Goal: Task Accomplishment & Management: Complete application form

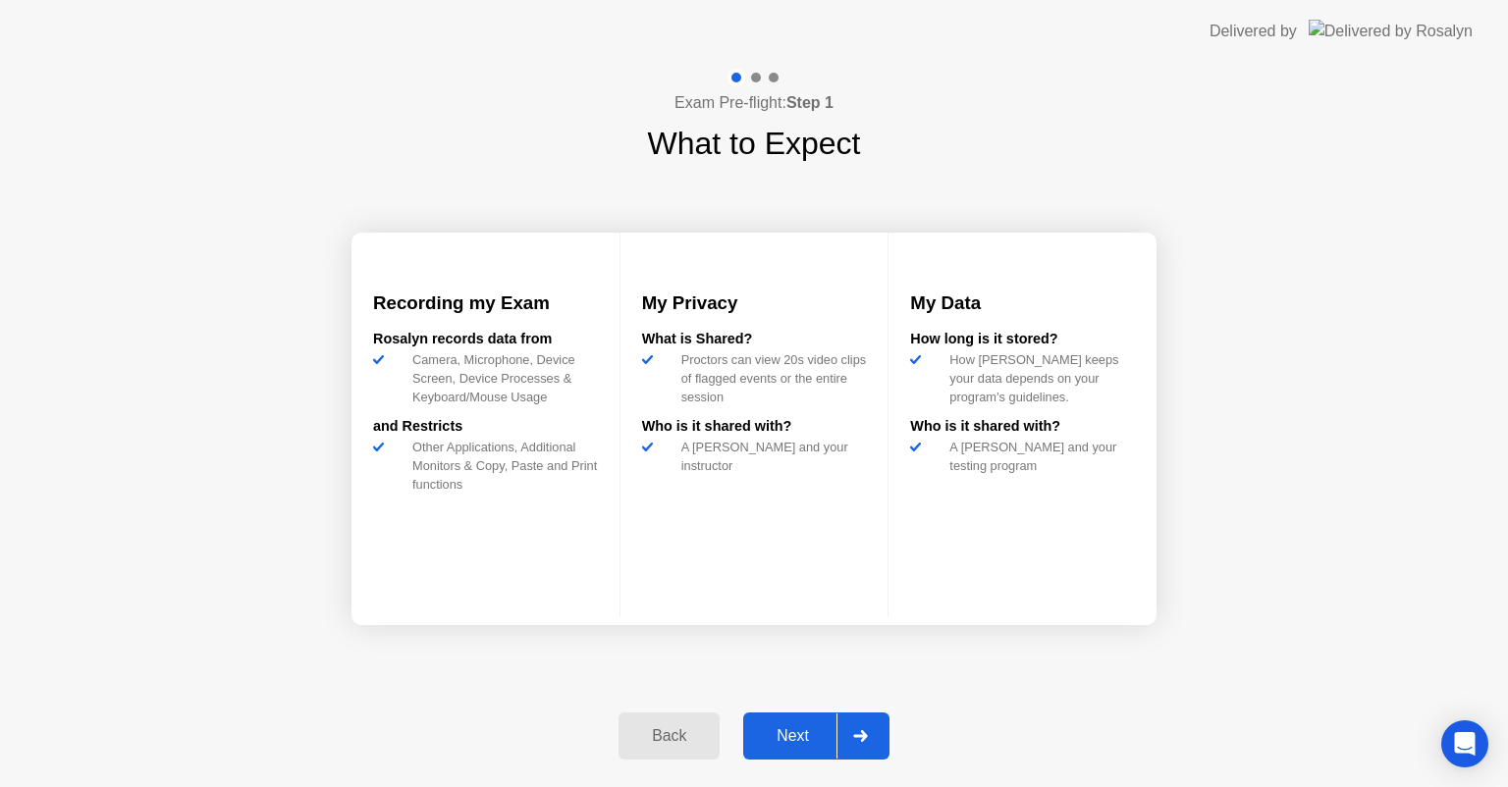
click at [864, 728] on div at bounding box center [859, 736] width 47 height 45
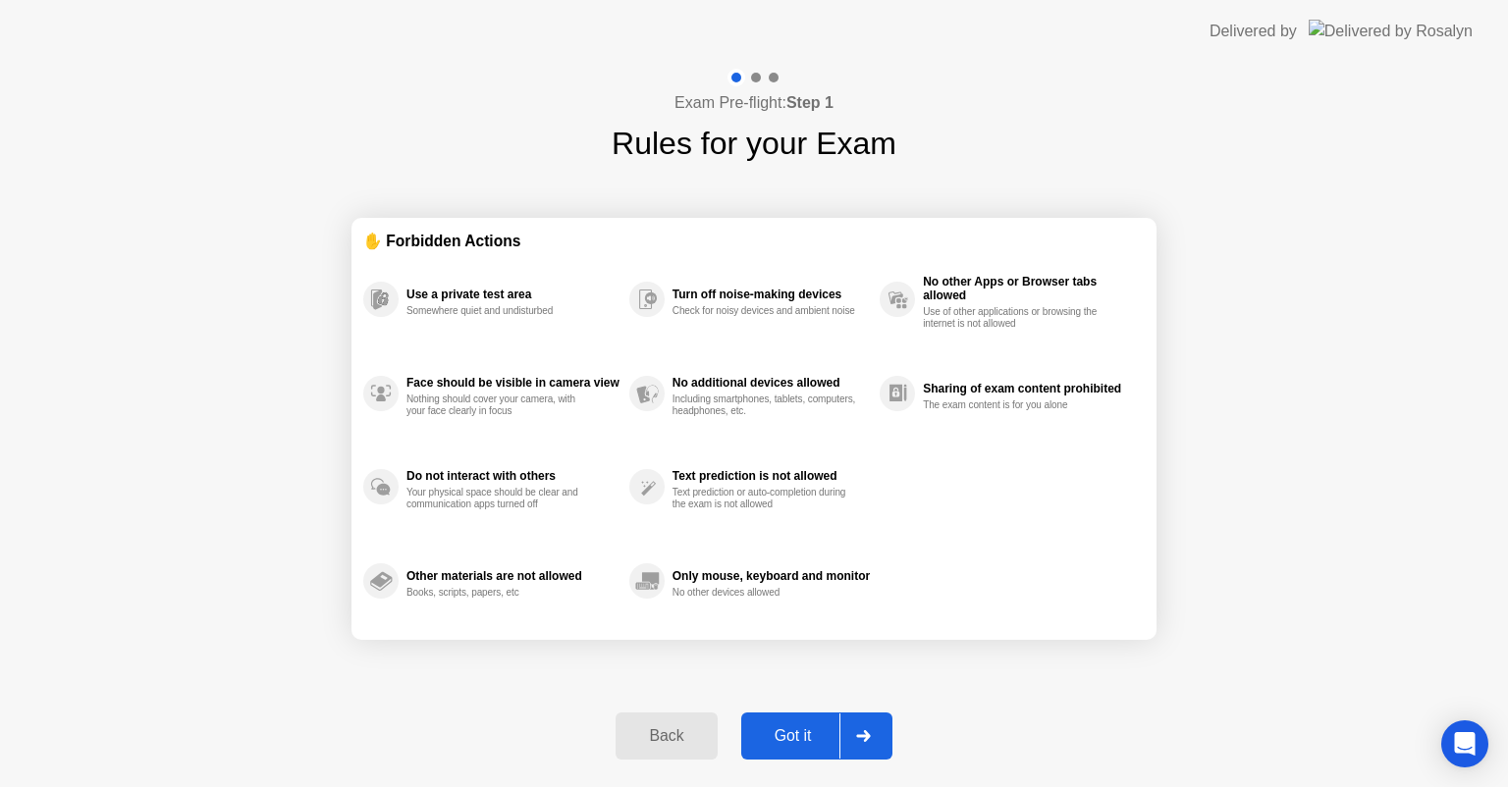
click at [799, 730] on div "Got it" at bounding box center [793, 736] width 92 height 18
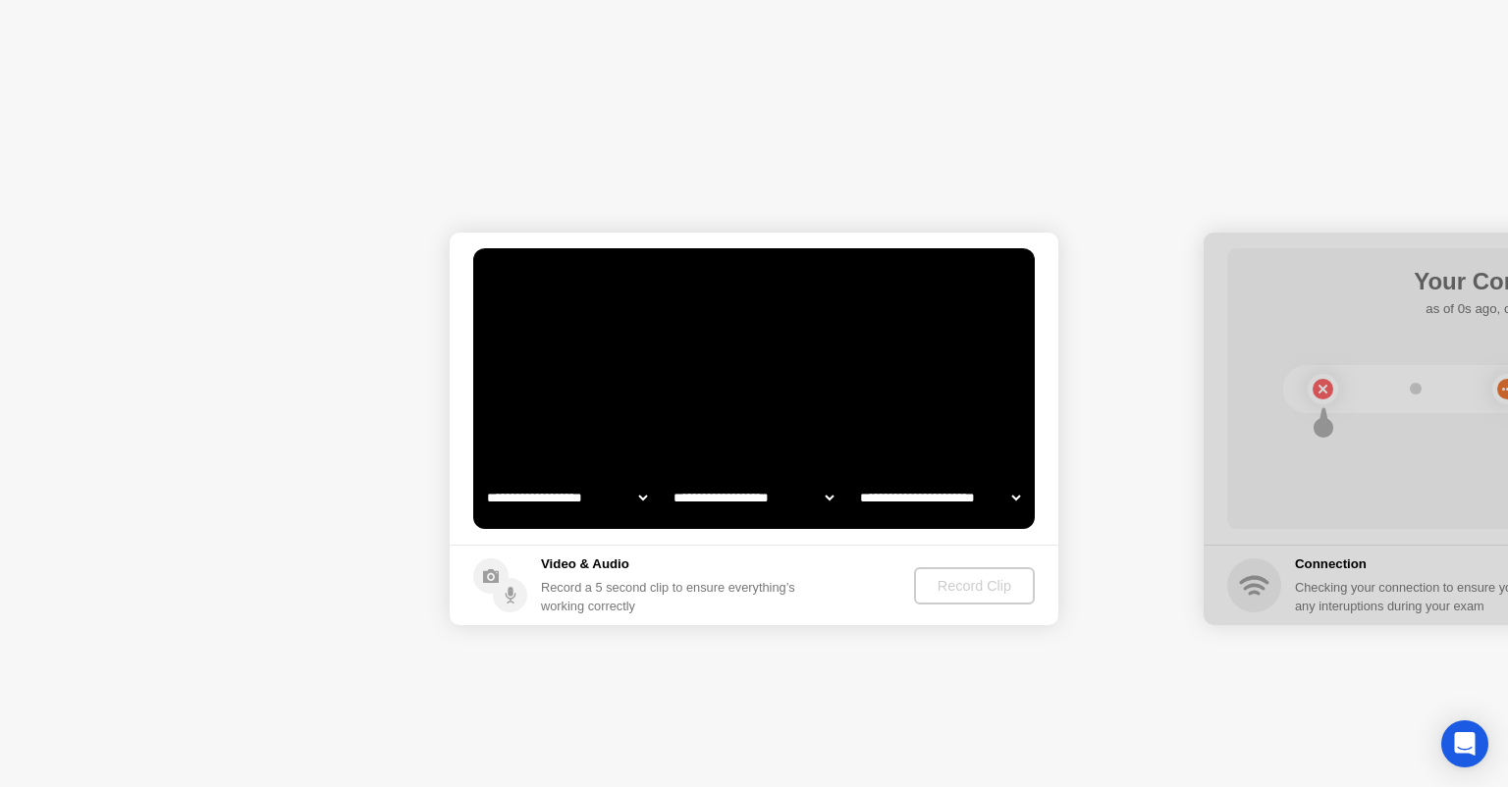
select select "**********"
select select "*******"
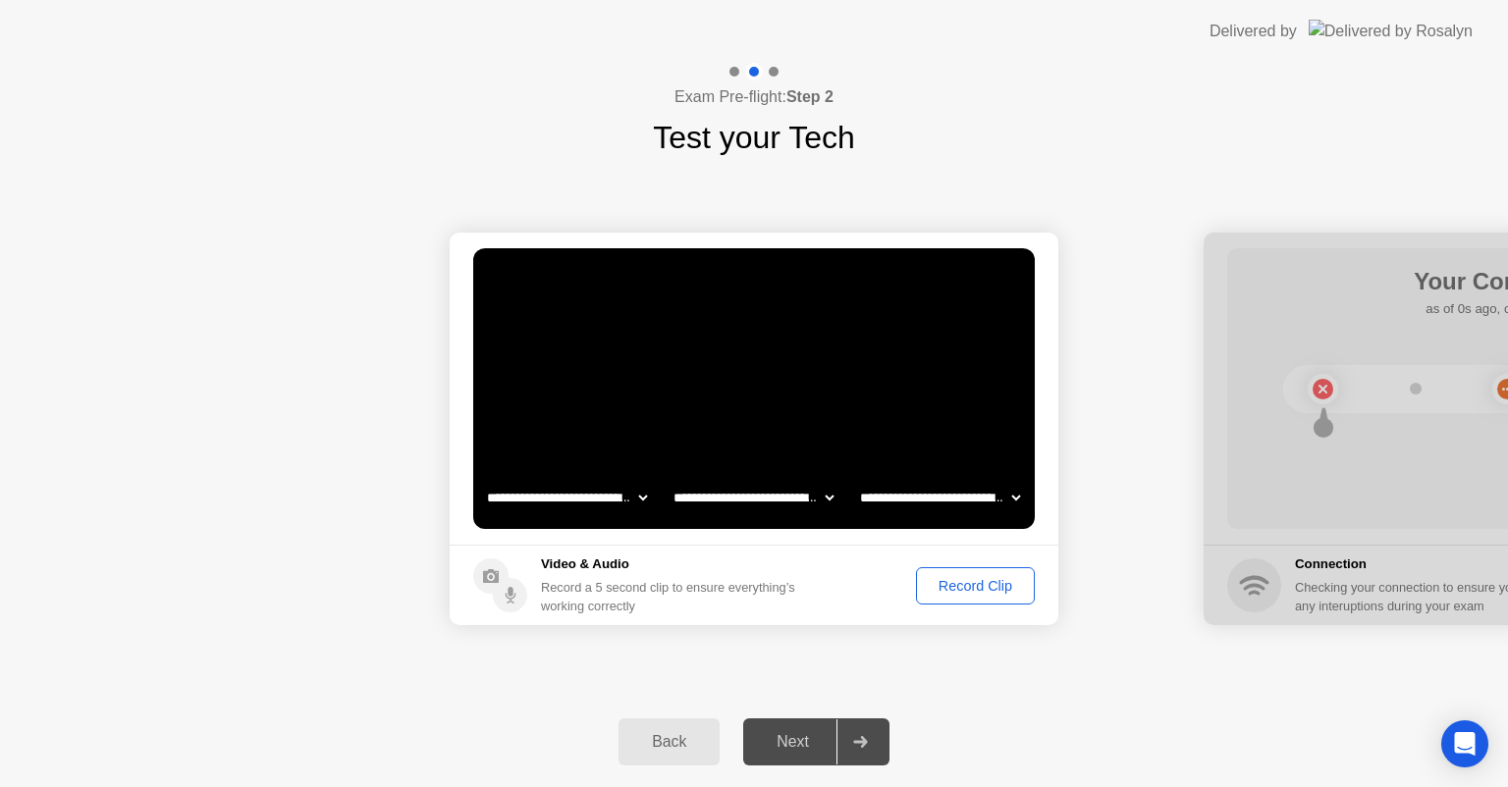
click at [966, 585] on div "Record Clip" at bounding box center [975, 586] width 105 height 16
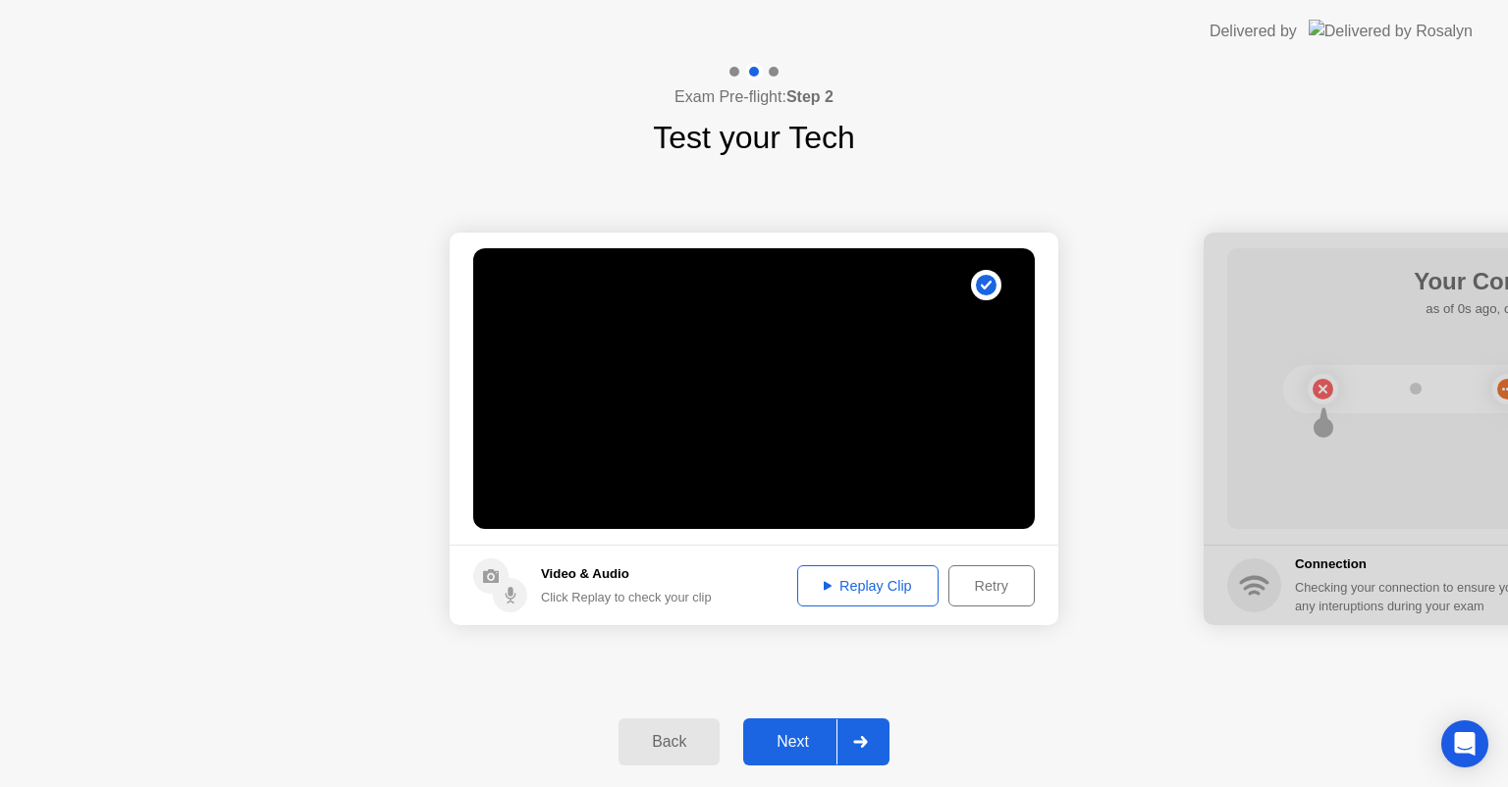
click at [868, 582] on div "Replay Clip" at bounding box center [868, 586] width 128 height 16
click at [977, 583] on div "Retry" at bounding box center [991, 586] width 73 height 16
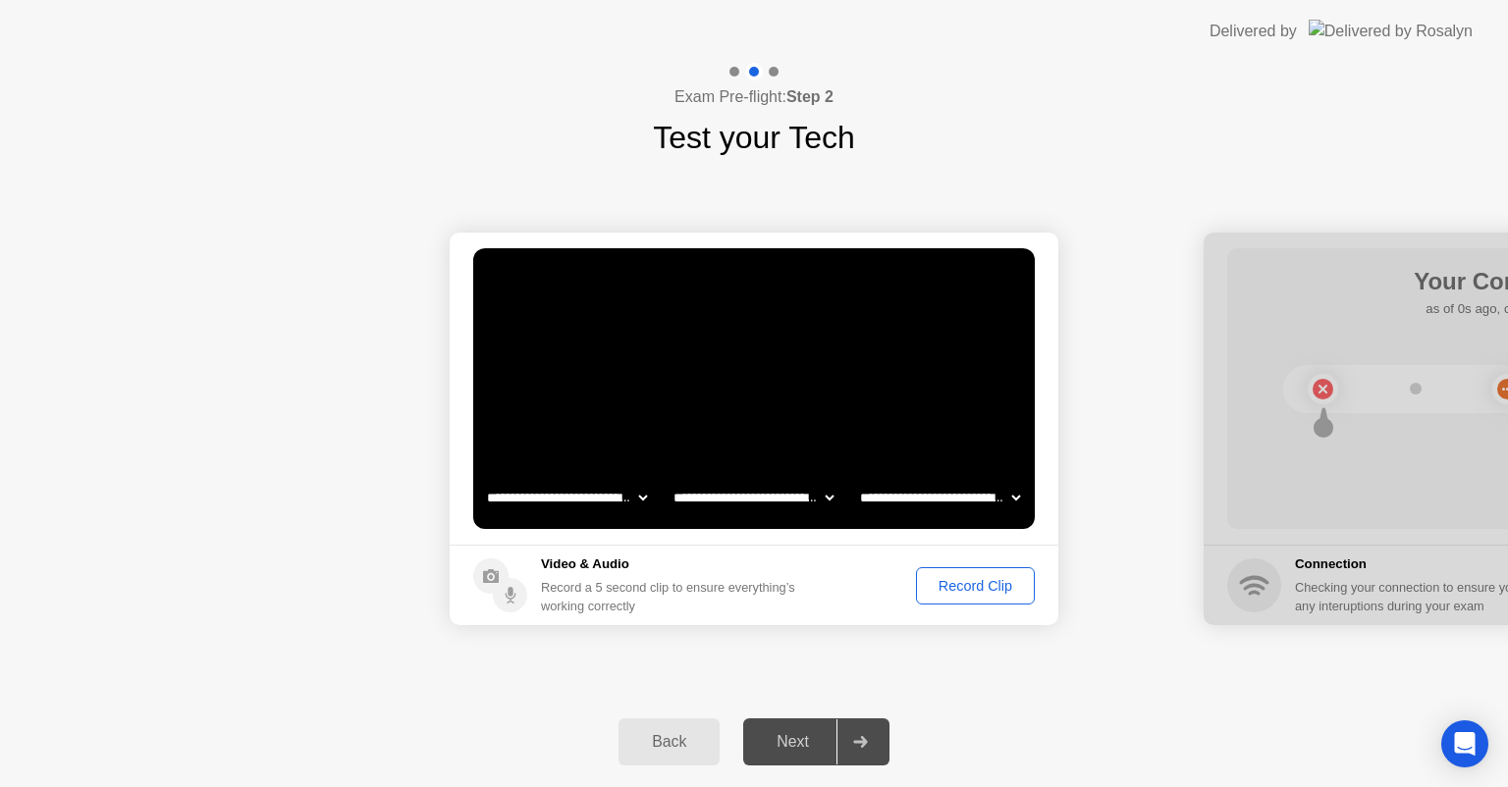
click at [953, 579] on div "Record Clip" at bounding box center [975, 586] width 105 height 16
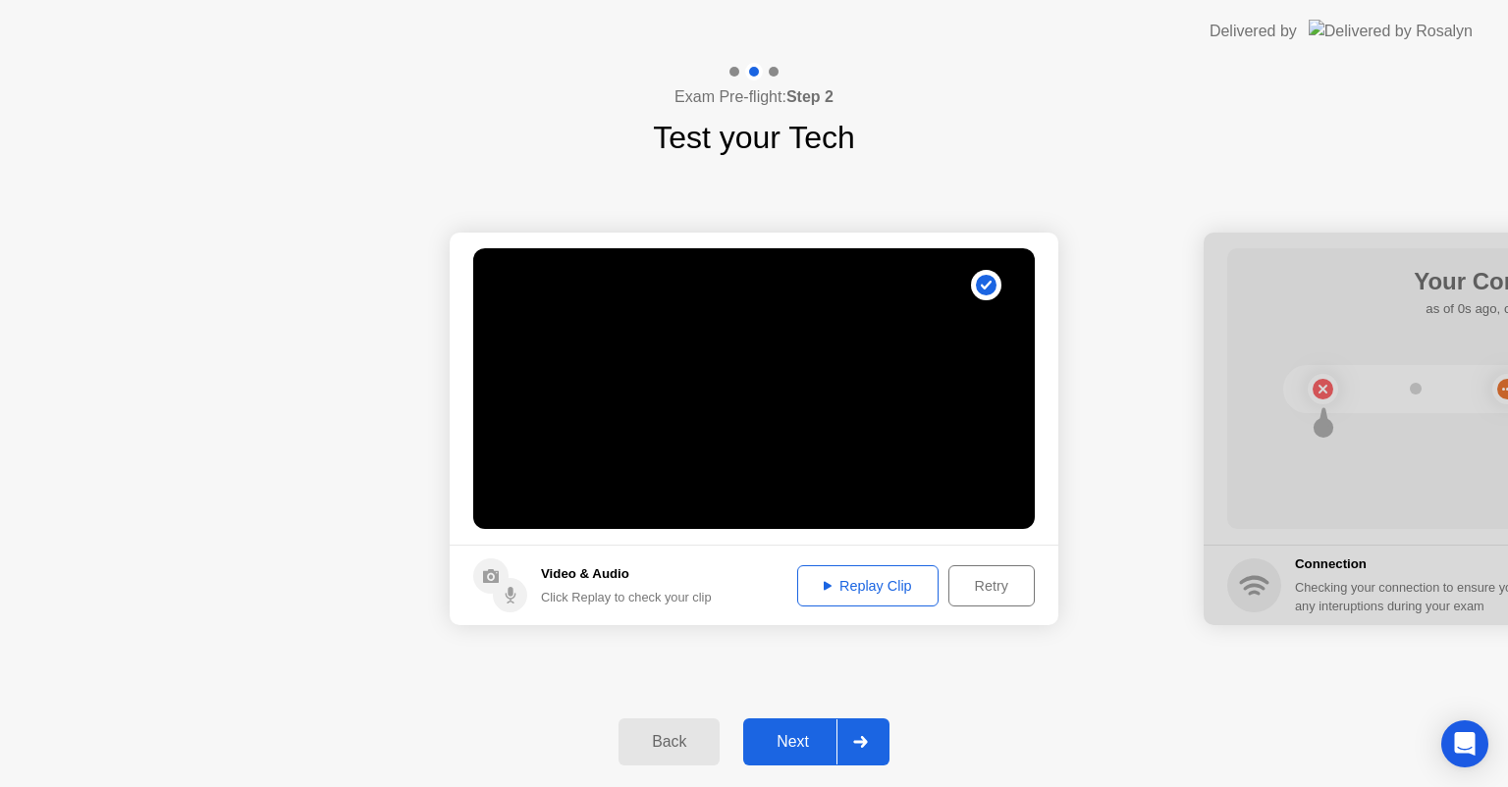
click at [852, 586] on div "Replay Clip" at bounding box center [868, 586] width 128 height 16
click at [861, 741] on icon at bounding box center [860, 742] width 14 height 12
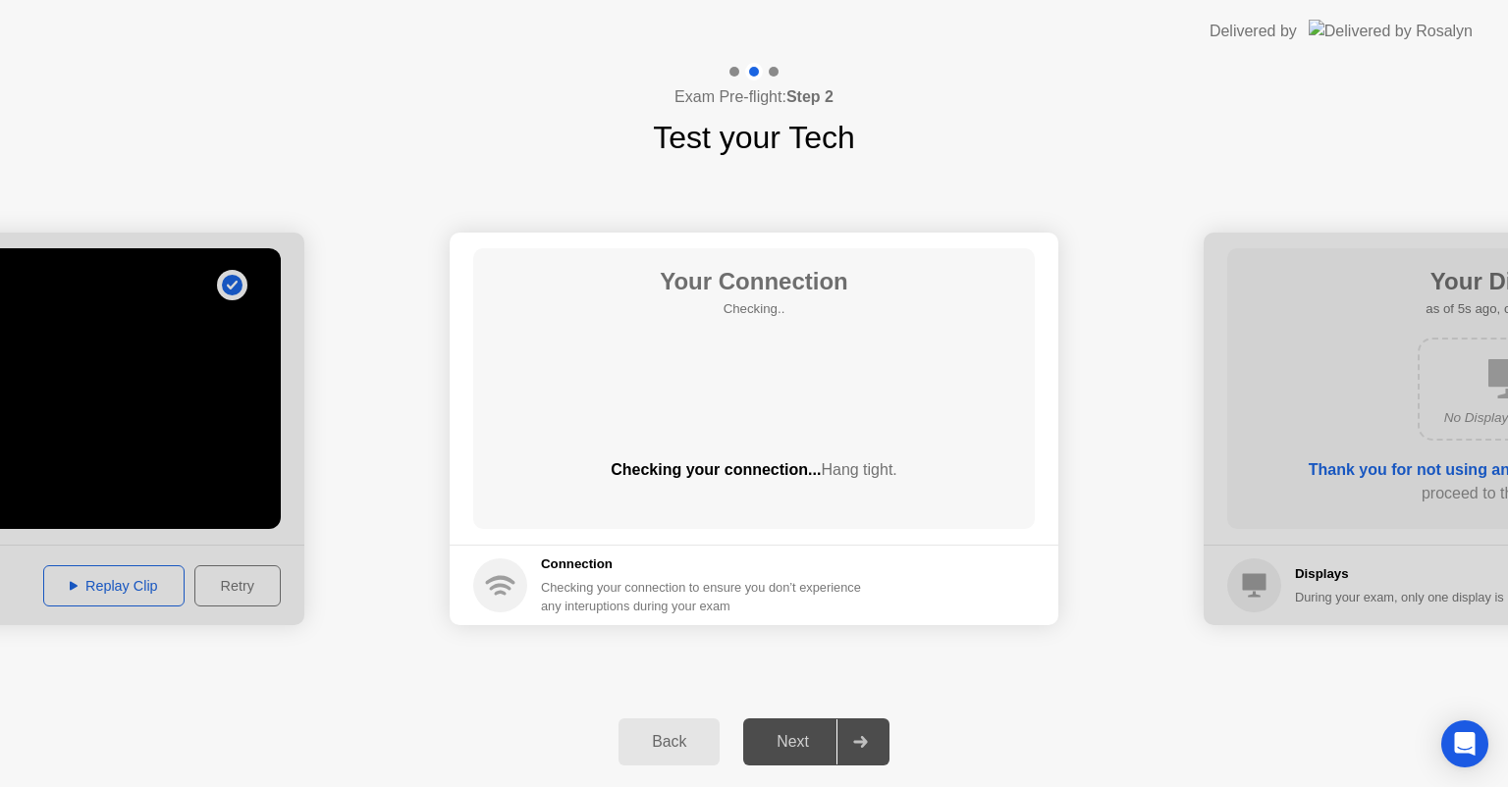
click at [667, 733] on div "Back" at bounding box center [668, 742] width 89 height 18
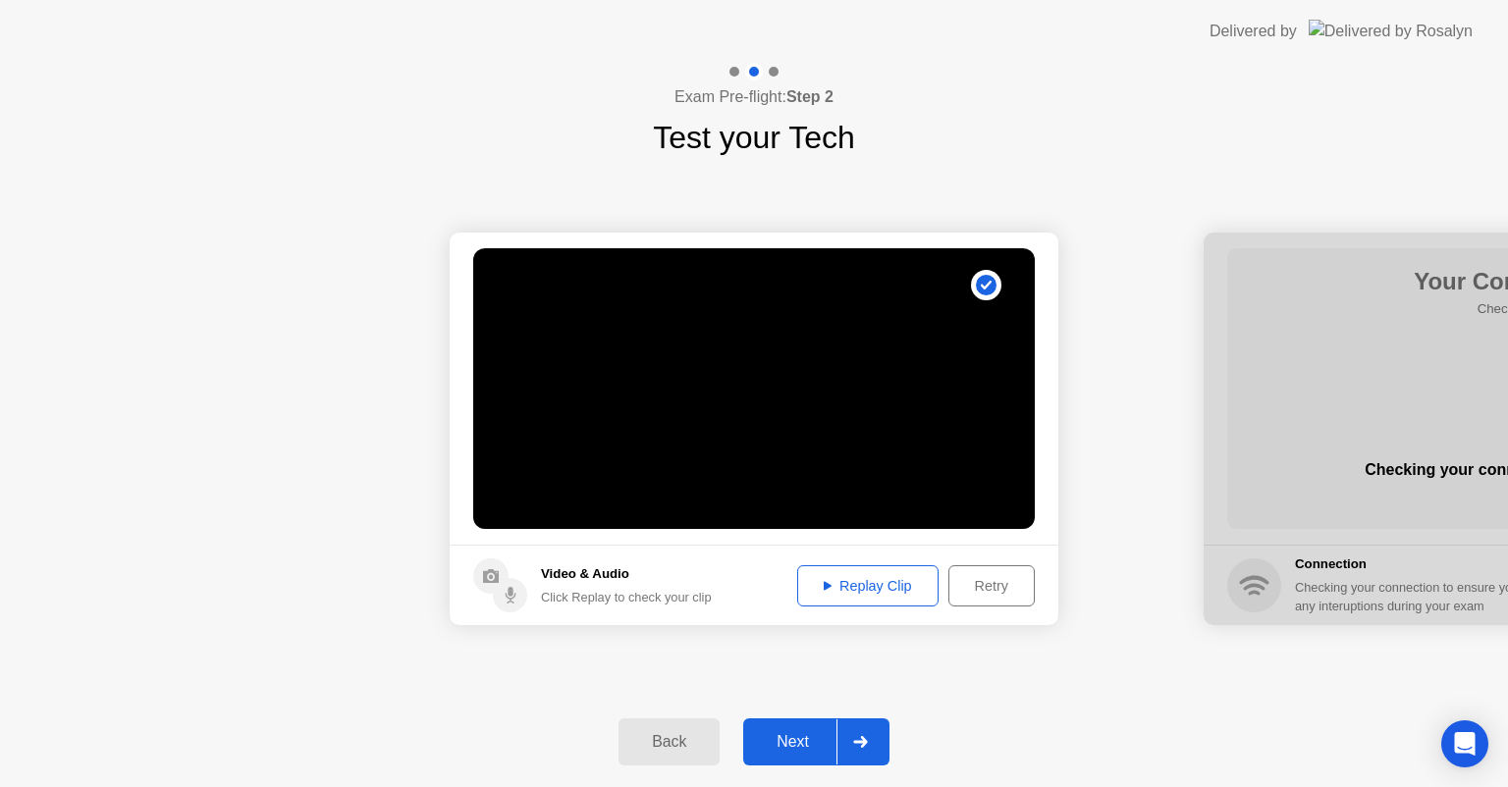
click at [829, 726] on button "Next" at bounding box center [816, 741] width 146 height 47
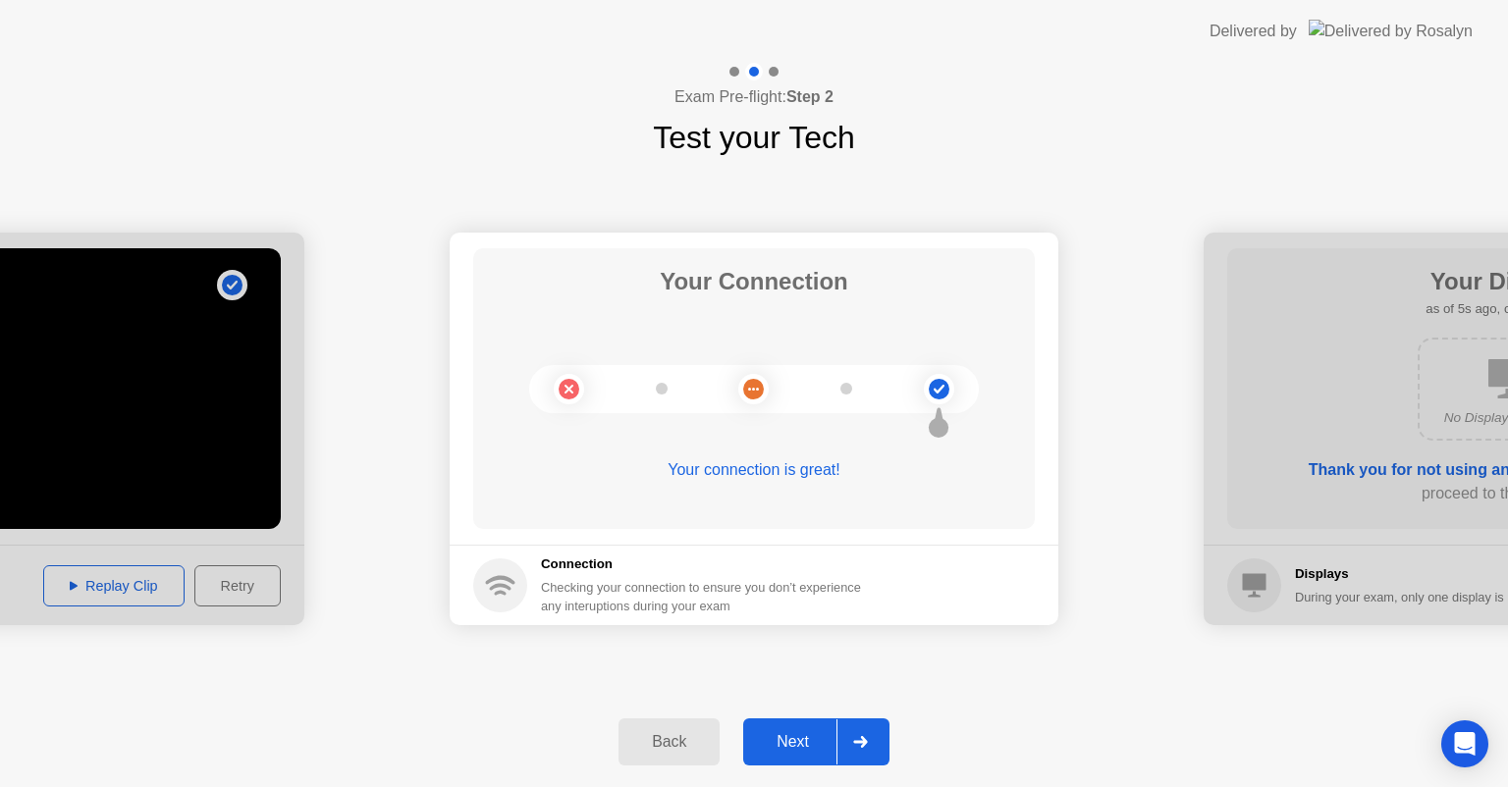
click at [935, 386] on circle at bounding box center [939, 389] width 21 height 21
click at [796, 733] on div "Next" at bounding box center [792, 742] width 87 height 18
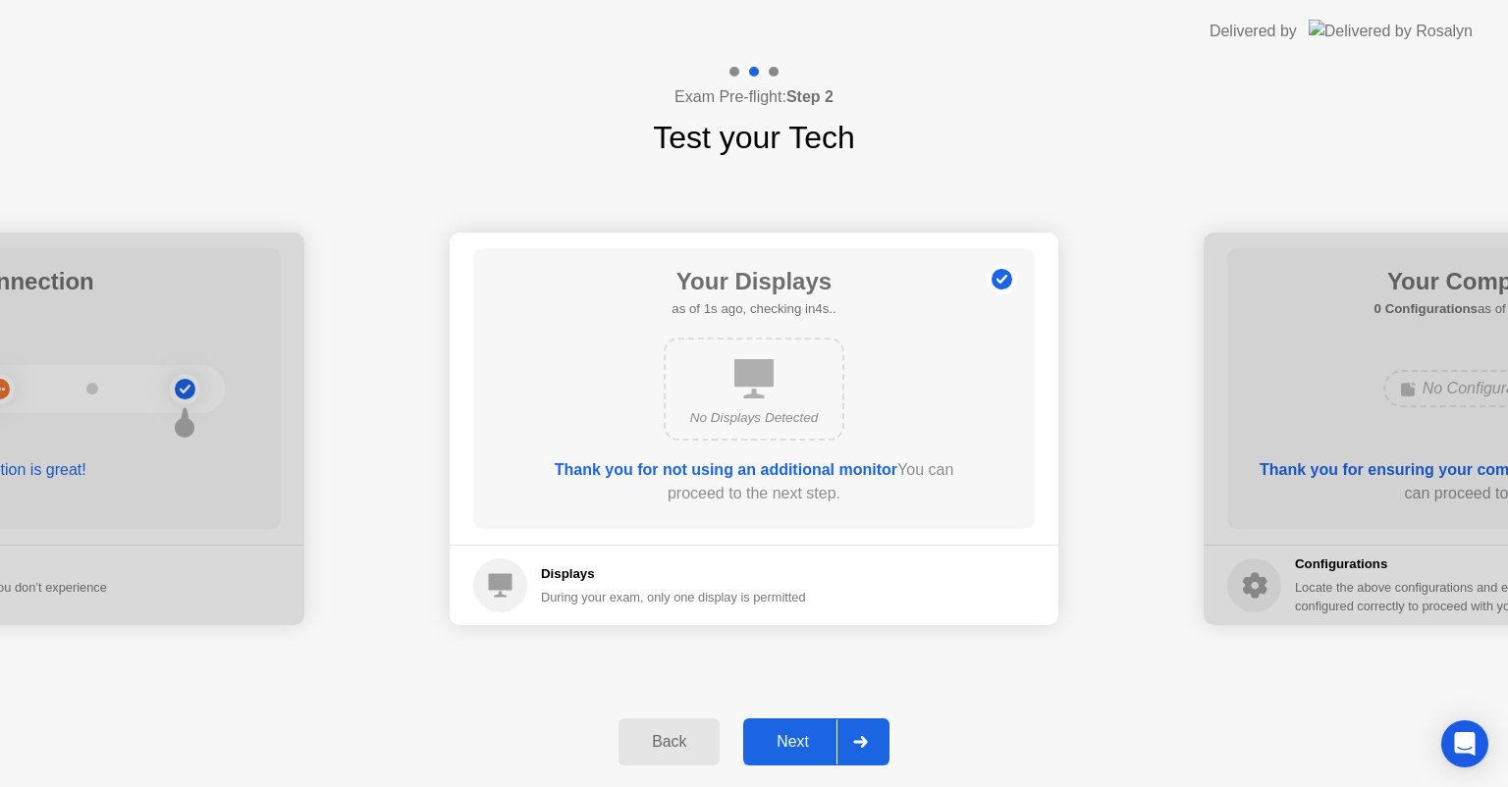
click at [822, 743] on div "Next" at bounding box center [792, 742] width 87 height 18
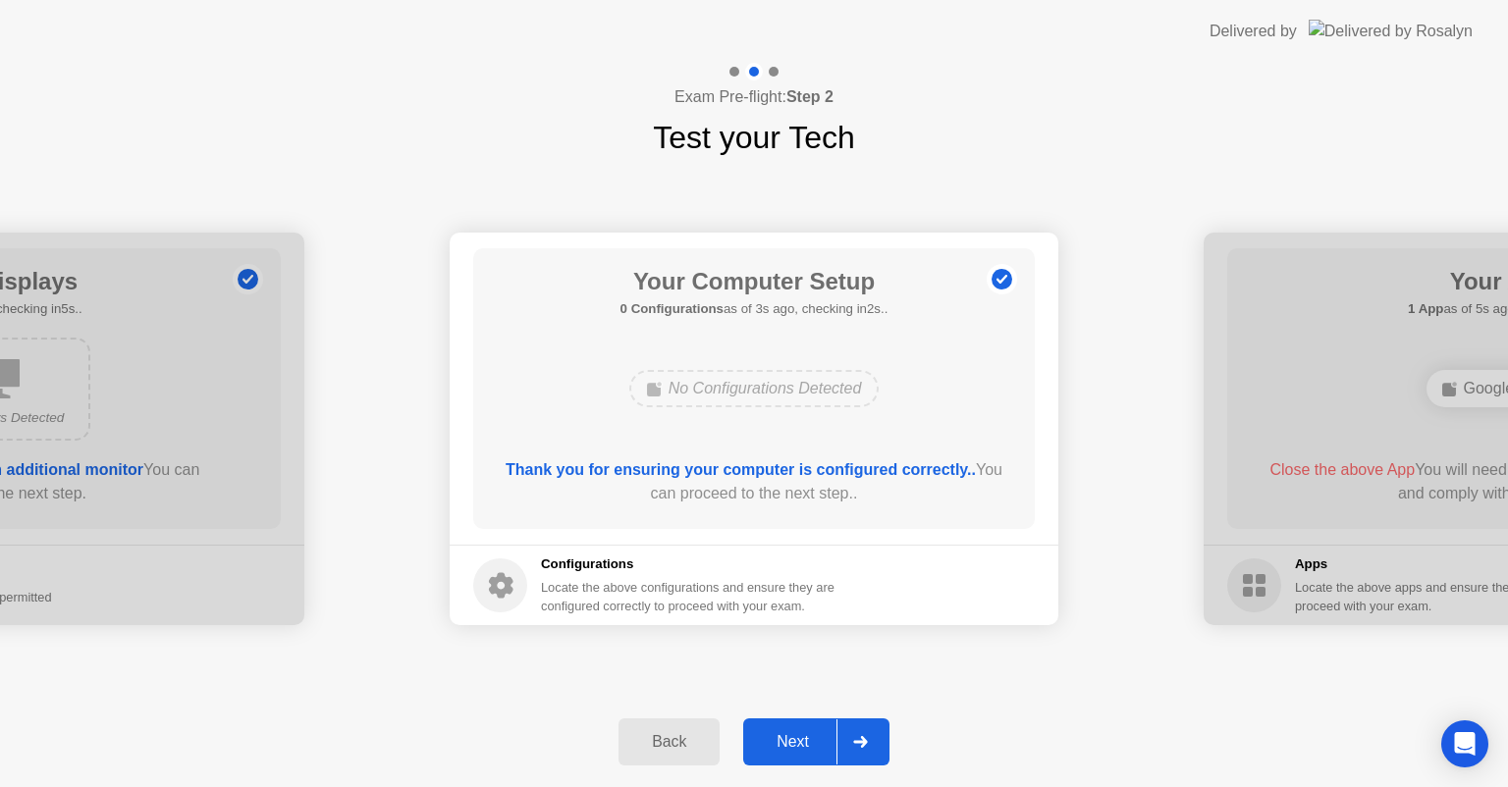
click at [822, 743] on div "Next" at bounding box center [792, 742] width 87 height 18
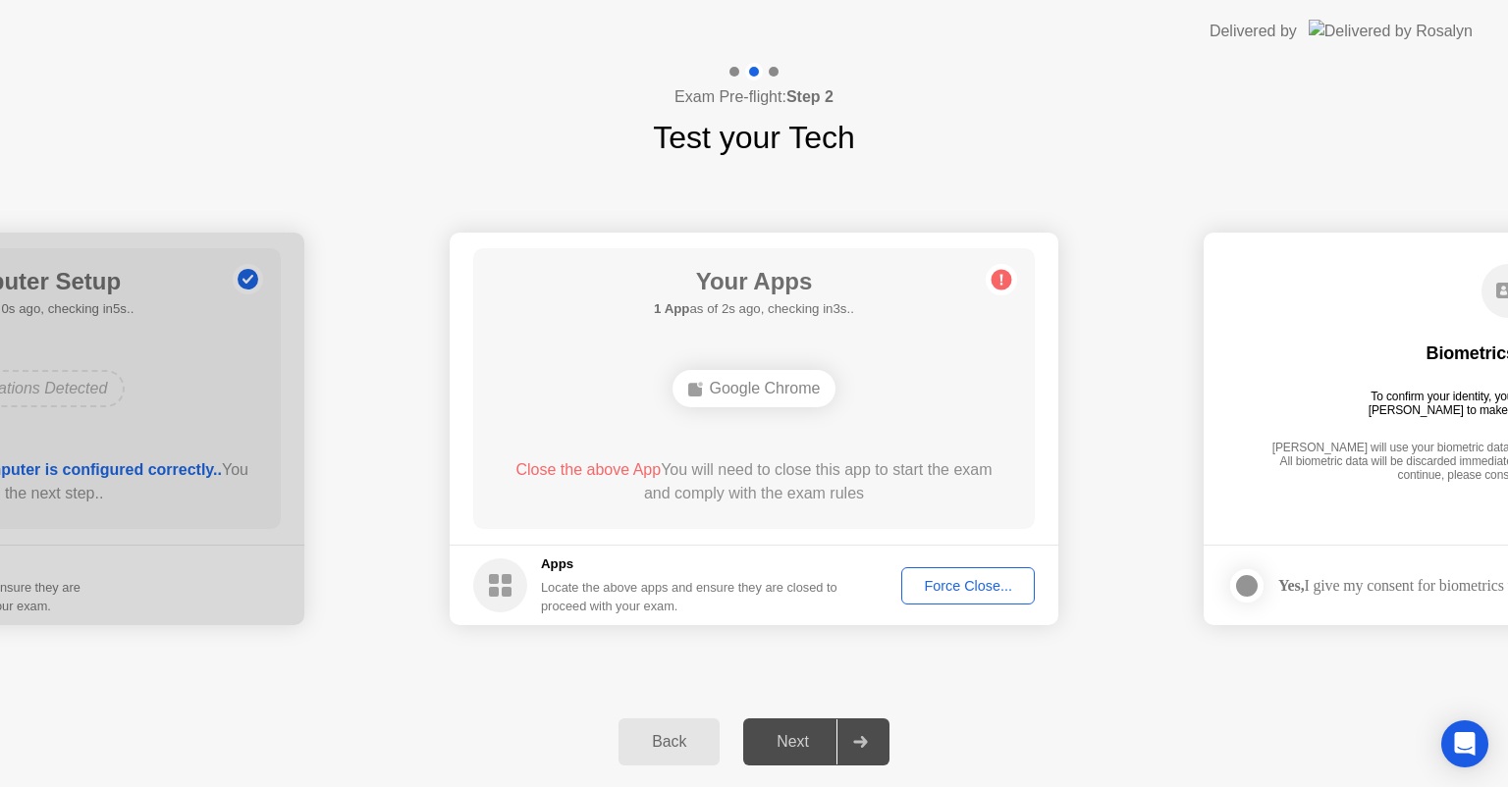
click at [974, 581] on div "Force Close..." at bounding box center [968, 586] width 120 height 16
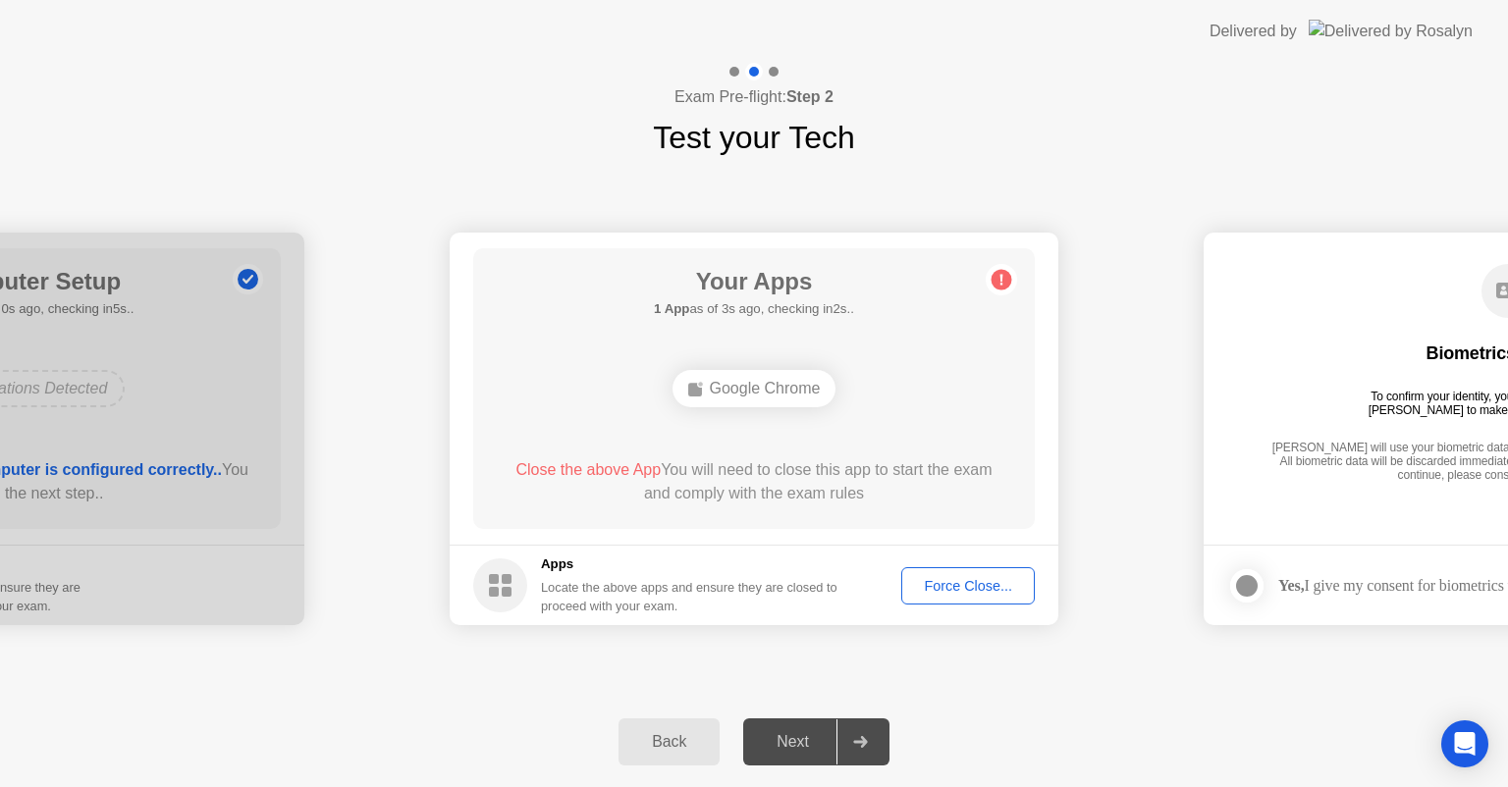
click at [950, 579] on div "Force Close..." at bounding box center [968, 586] width 120 height 16
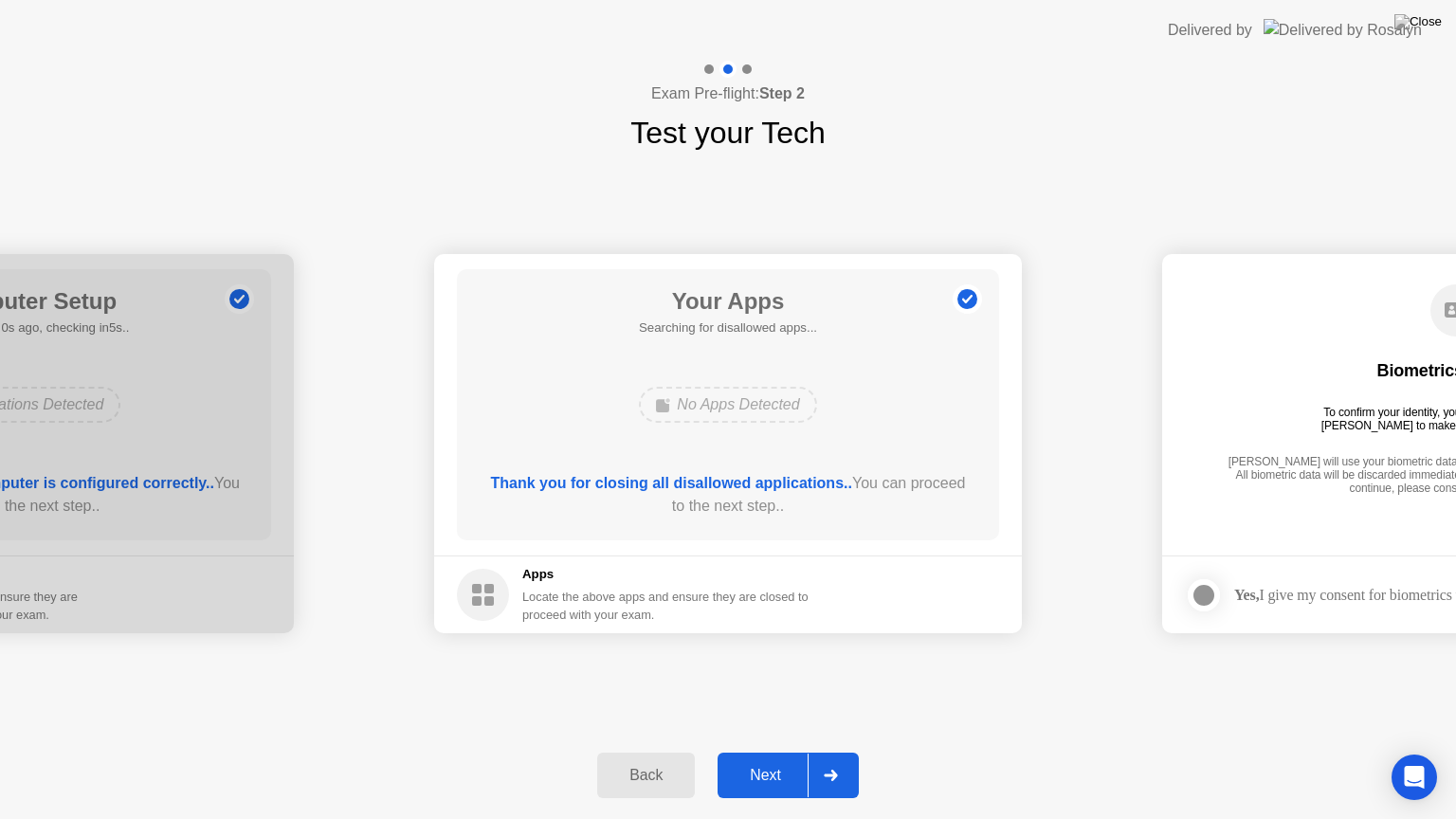
click at [823, 759] on div at bounding box center [829, 775] width 45 height 43
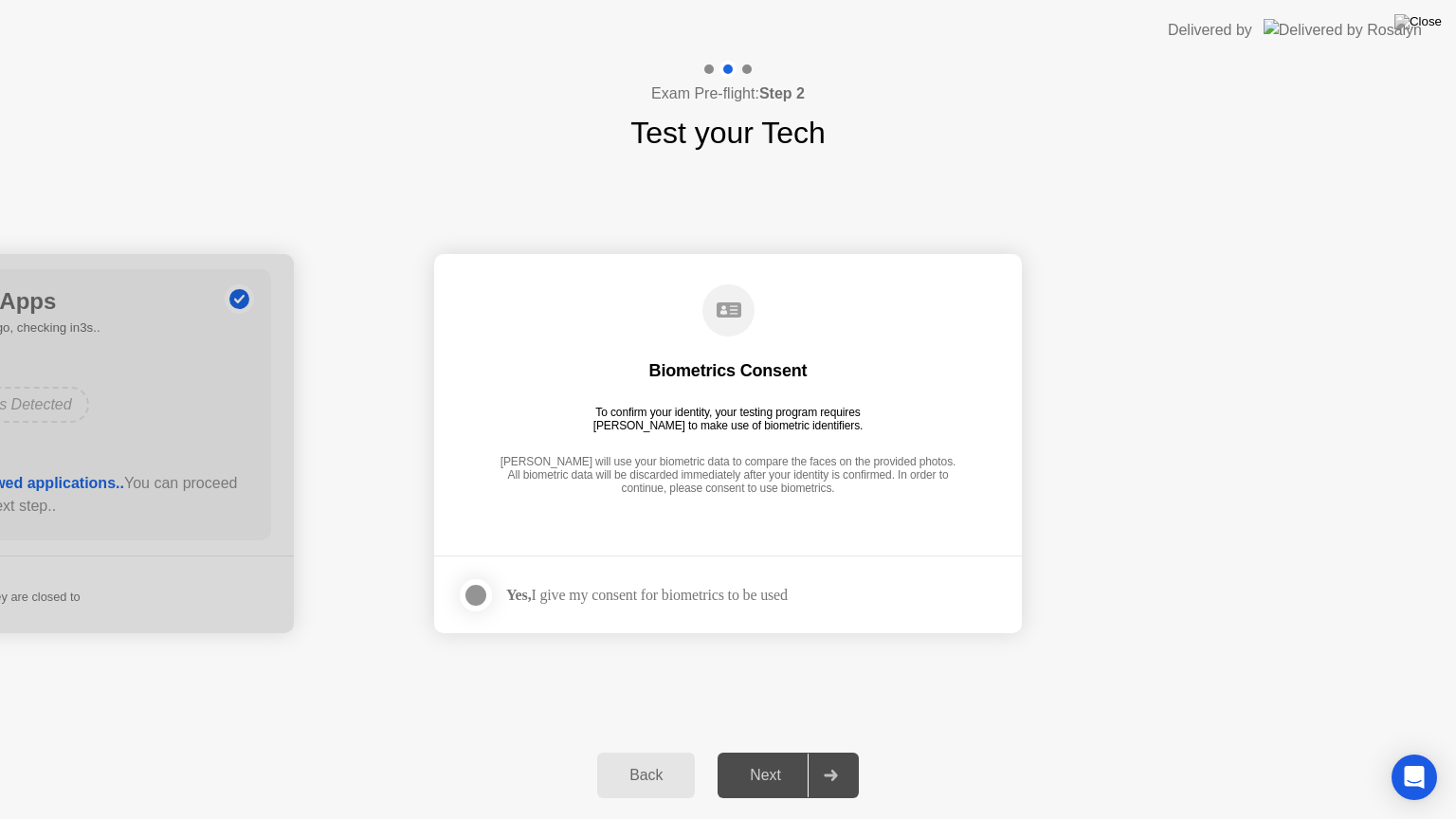
click at [478, 597] on div at bounding box center [476, 596] width 23 height 23
click at [790, 759] on div "Next" at bounding box center [765, 776] width 84 height 17
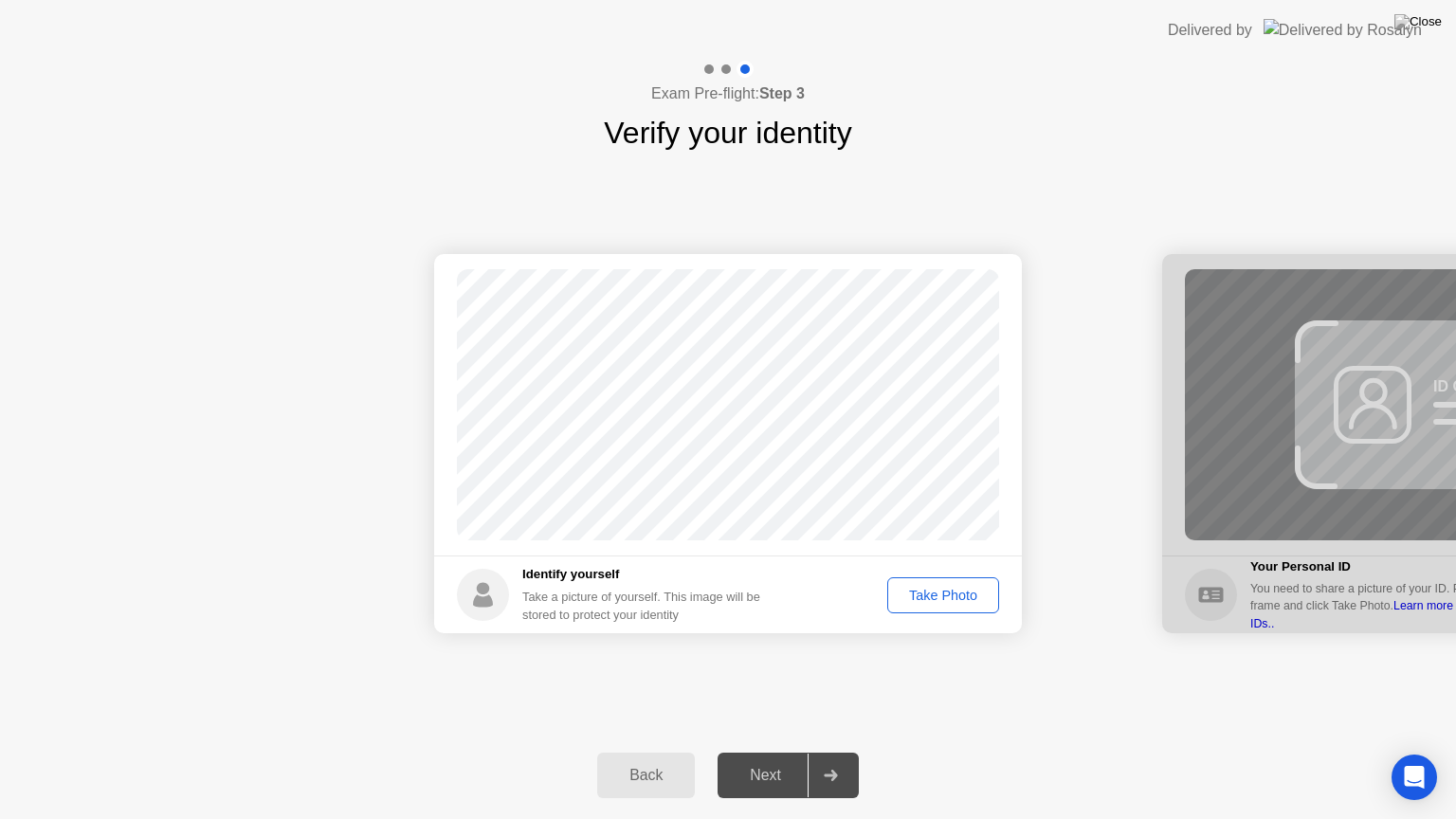
click at [926, 588] on div "Take Photo" at bounding box center [943, 596] width 98 height 15
click at [790, 759] on div "Next" at bounding box center [765, 776] width 84 height 17
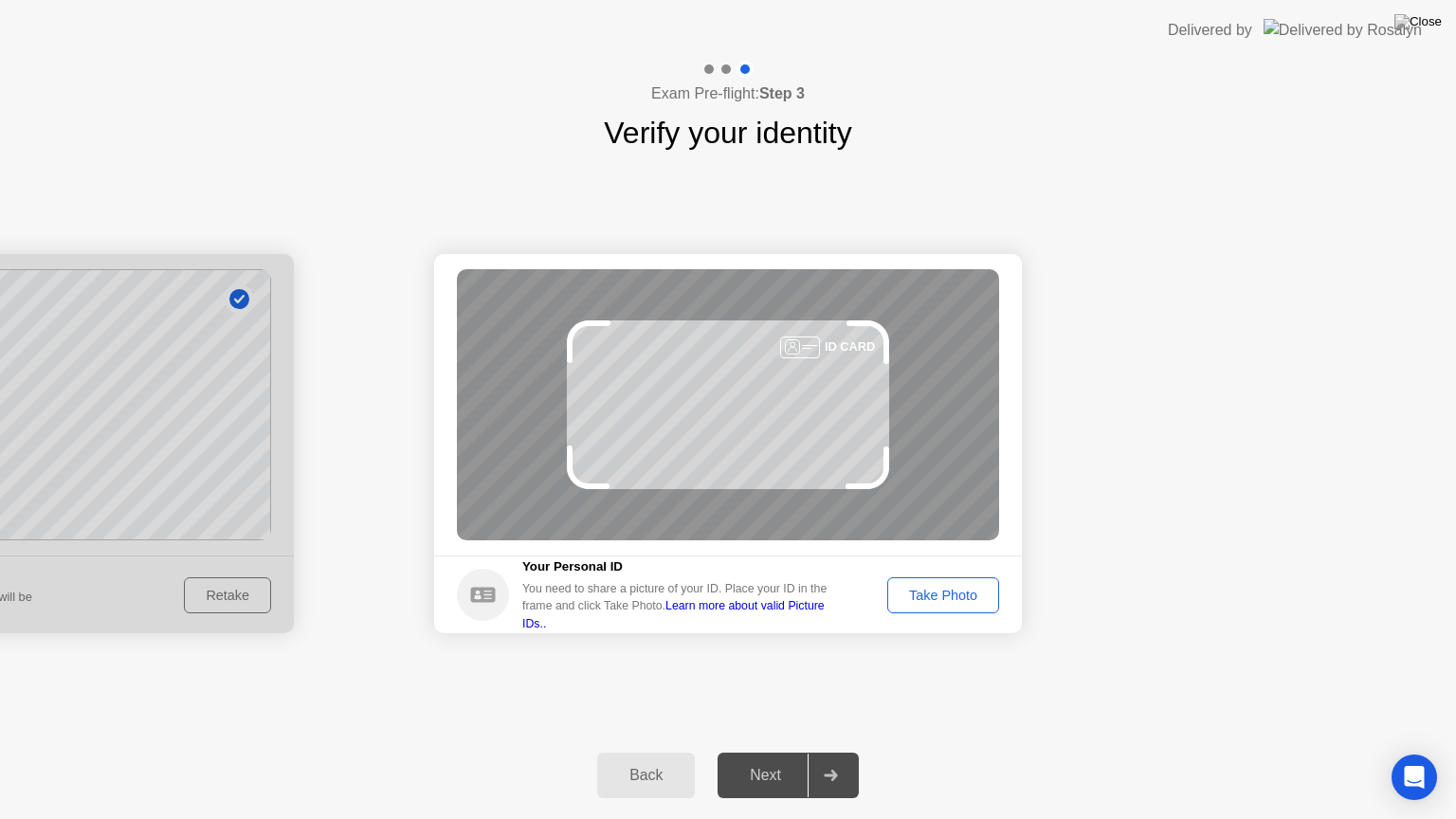
click at [811, 614] on link "Learn more about valid Picture IDs.." at bounding box center [673, 613] width 302 height 30
click at [740, 614] on link "Learn more about valid Picture IDs.." at bounding box center [673, 613] width 302 height 30
click at [920, 591] on div "Take Photo" at bounding box center [943, 596] width 98 height 15
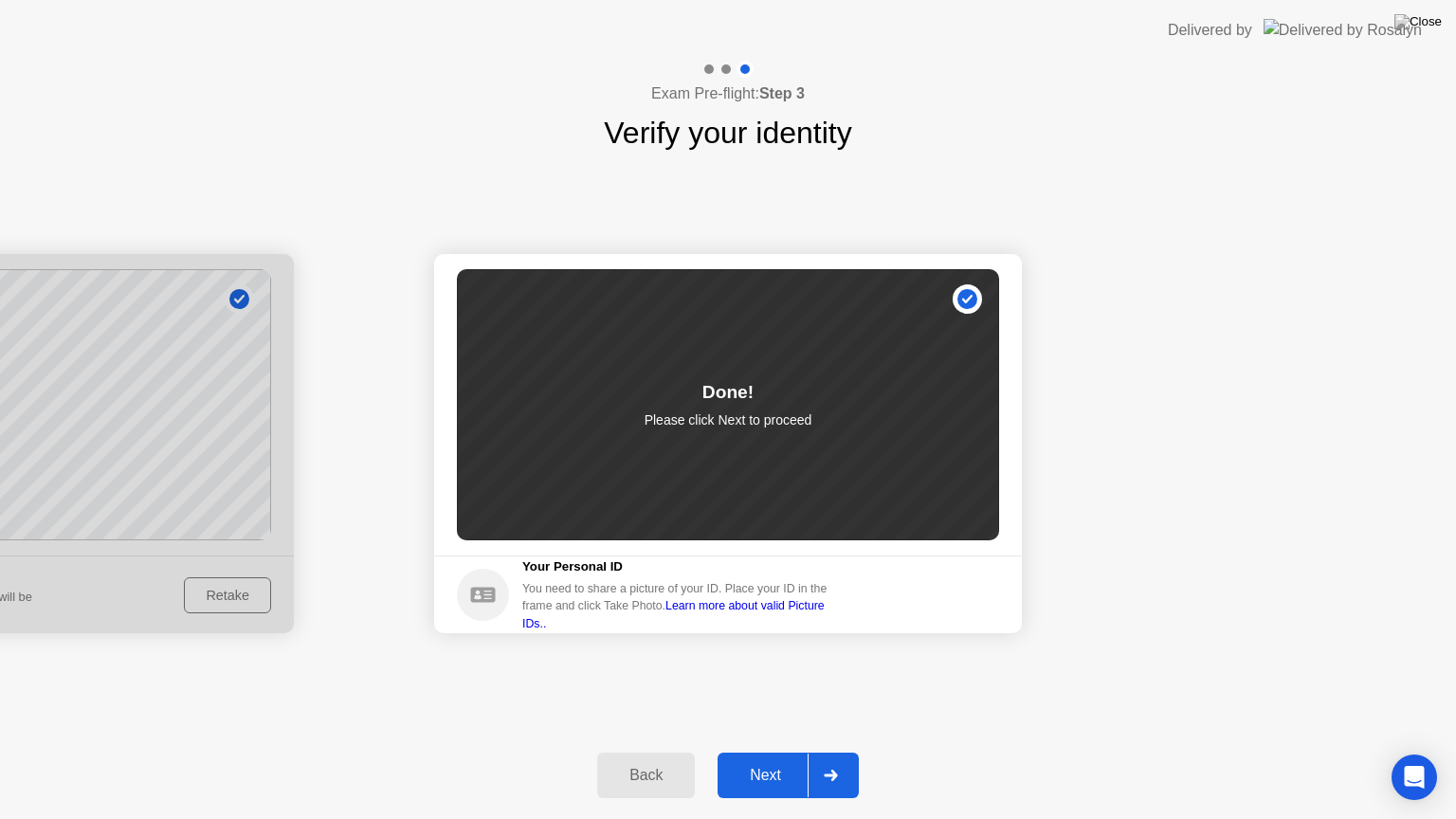
click at [773, 759] on div "Next" at bounding box center [765, 776] width 84 height 17
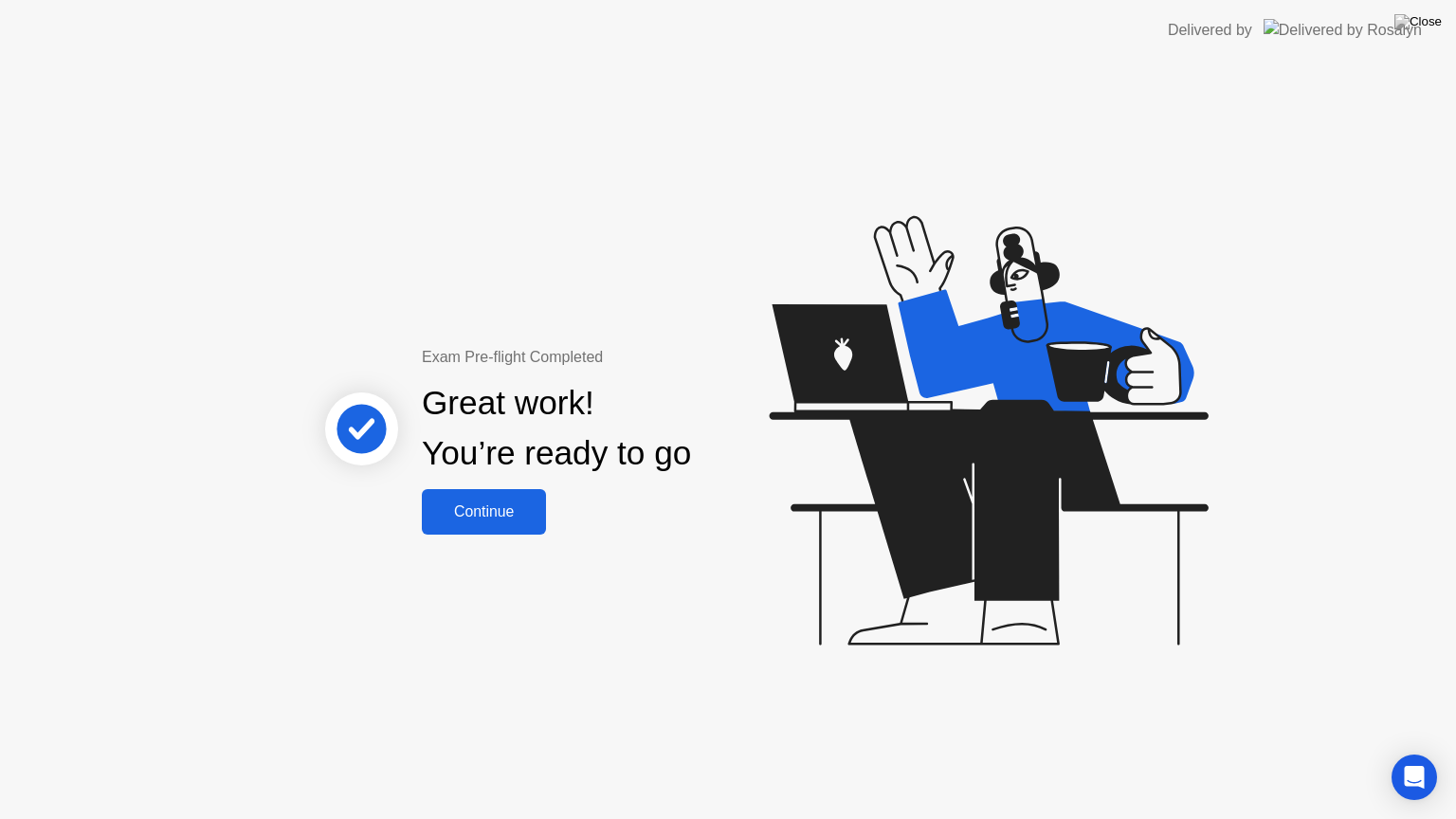
click at [464, 498] on button "Continue" at bounding box center [484, 511] width 125 height 45
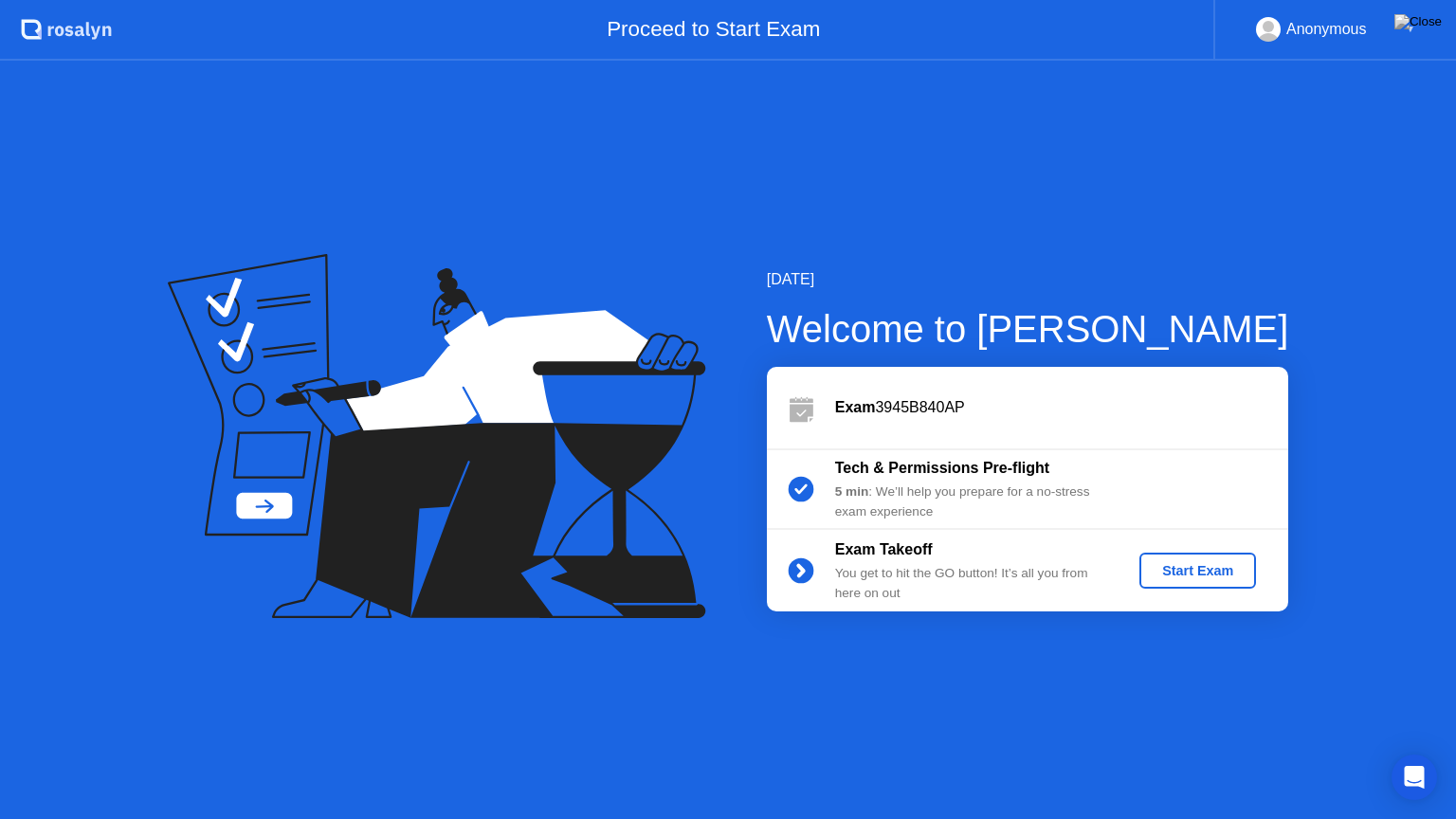
click at [1185, 576] on div "Start Exam" at bounding box center [1197, 571] width 101 height 15
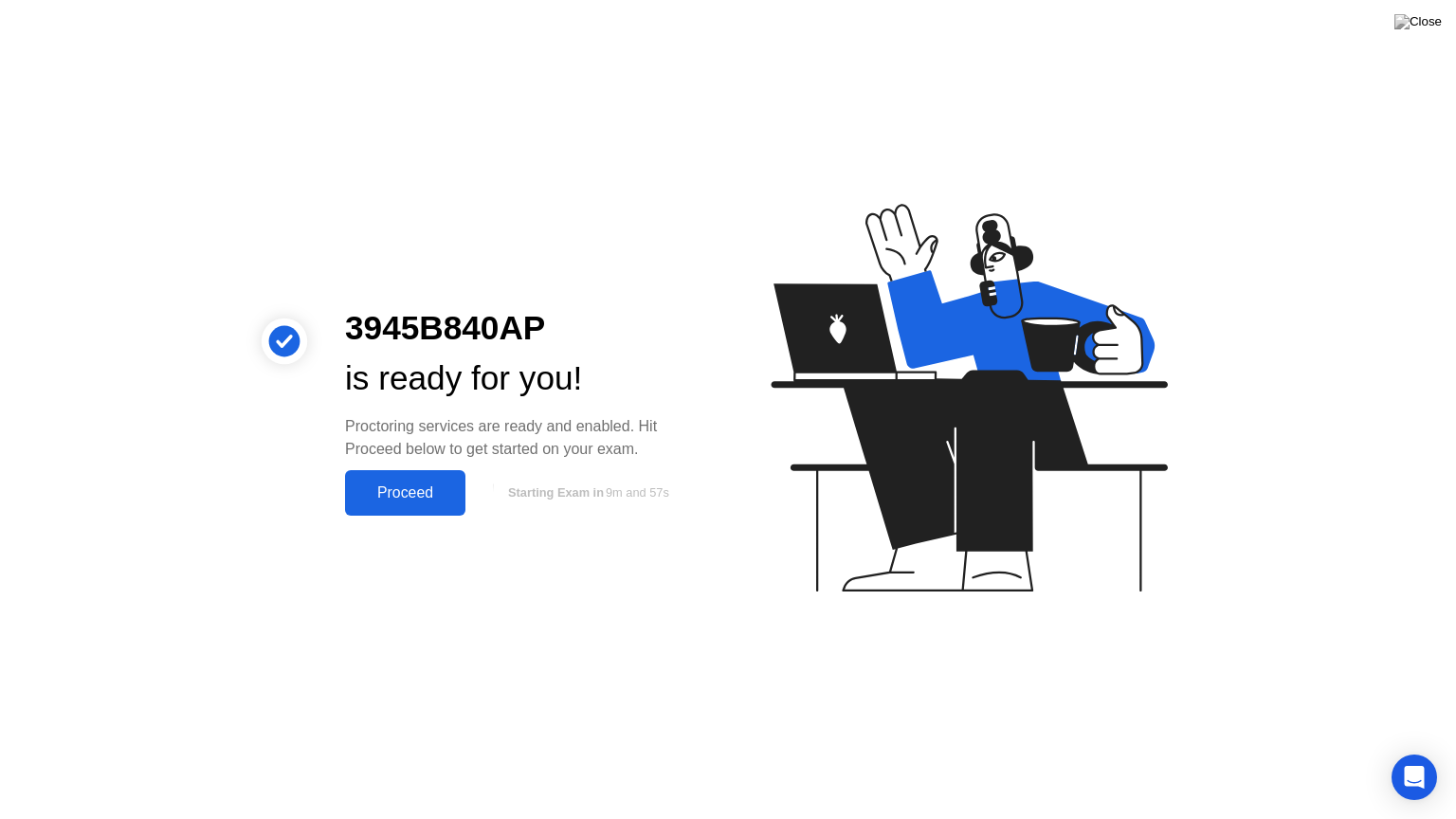
click at [408, 494] on div "Proceed" at bounding box center [405, 494] width 109 height 17
